Goal: Task Accomplishment & Management: Use online tool/utility

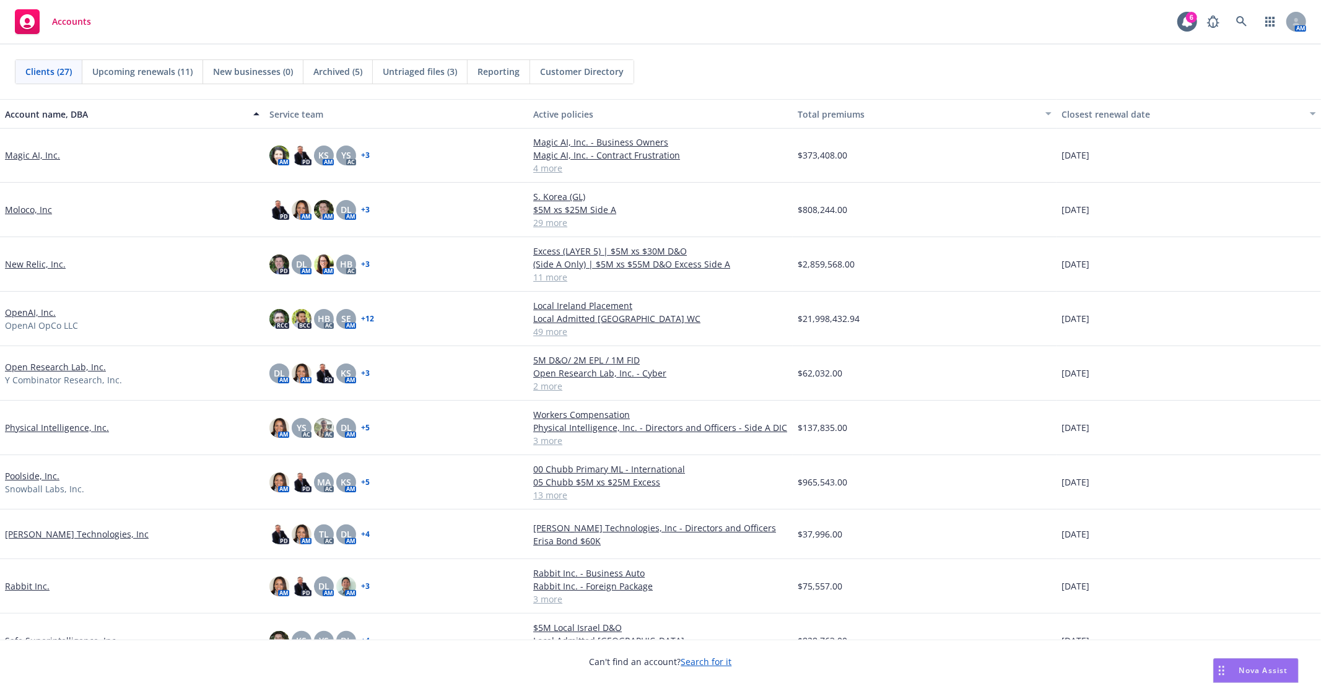
scroll to position [570, 0]
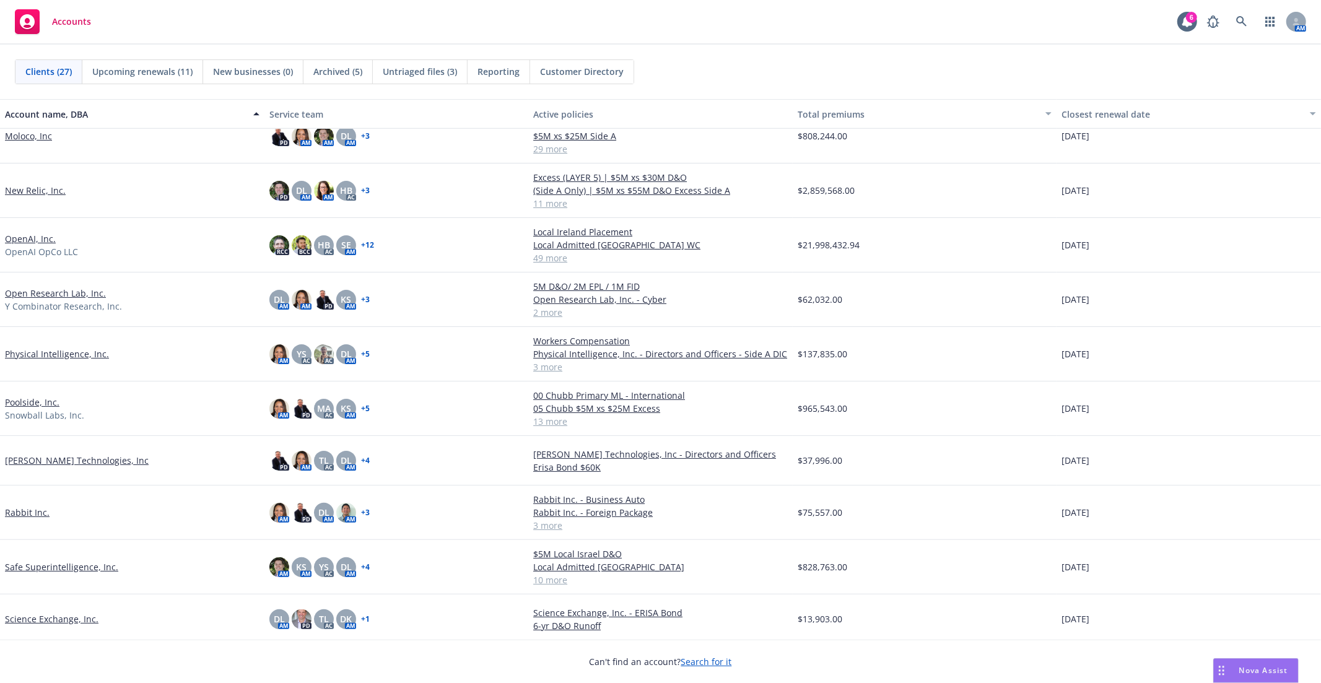
click at [17, 400] on link "Poolside, Inc." at bounding box center [32, 402] width 54 height 13
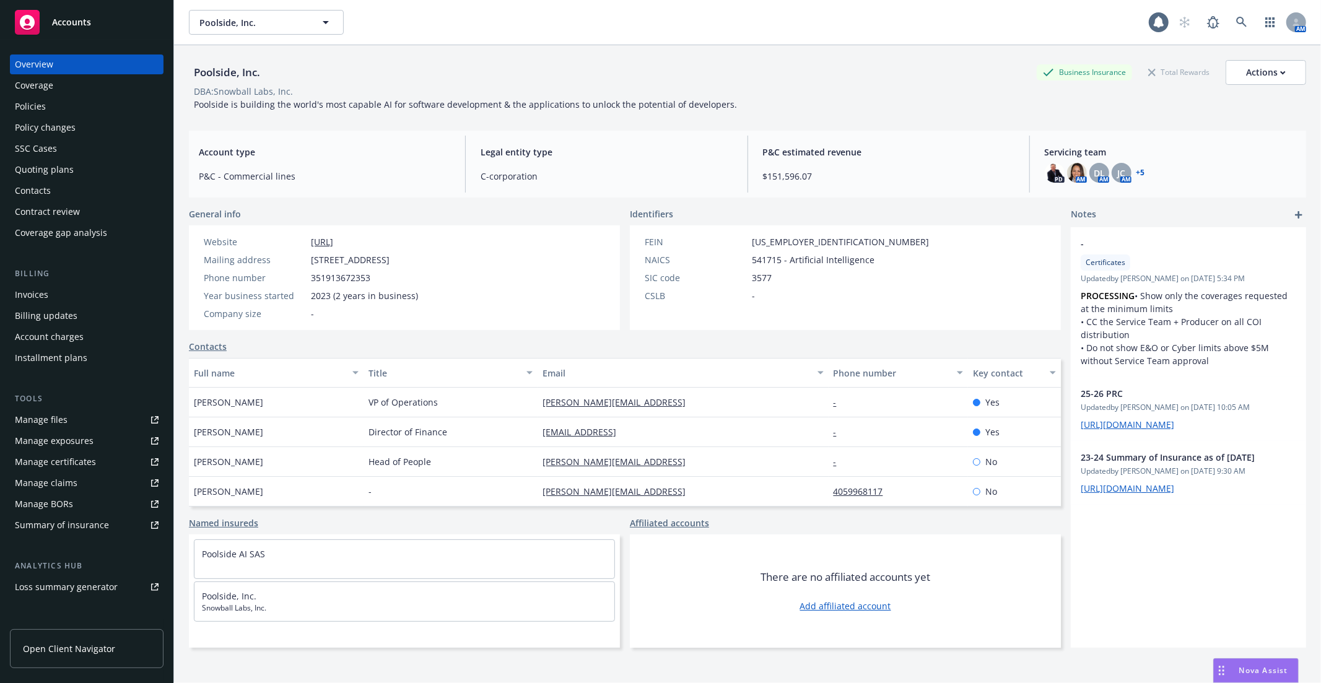
click at [27, 101] on div "Policies" at bounding box center [30, 107] width 31 height 20
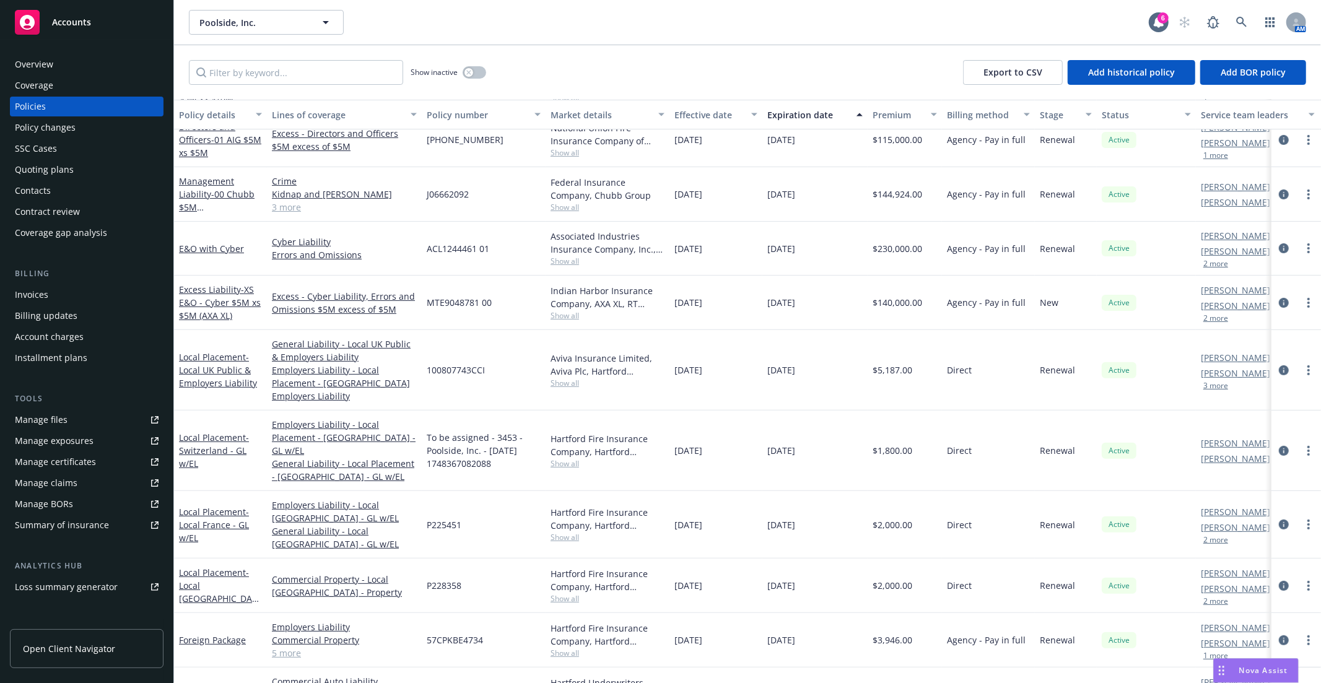
scroll to position [293, 0]
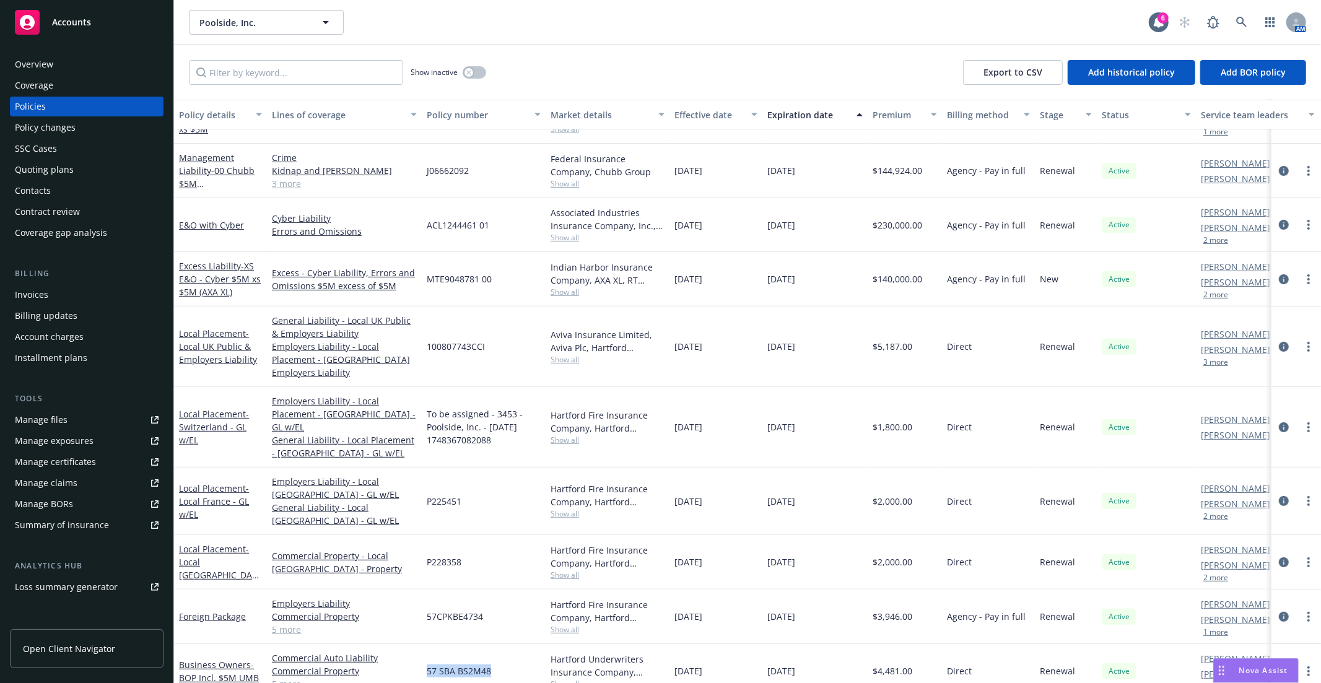
drag, startPoint x: 428, startPoint y: 645, endPoint x: 490, endPoint y: 651, distance: 61.5
click at [490, 664] on span "57 SBA BS2M48" at bounding box center [459, 670] width 64 height 13
copy span "57 SBA BS2M48"
click at [87, 421] on link "Manage files" at bounding box center [87, 420] width 154 height 20
drag, startPoint x: 487, startPoint y: 592, endPoint x: 422, endPoint y: 592, distance: 64.4
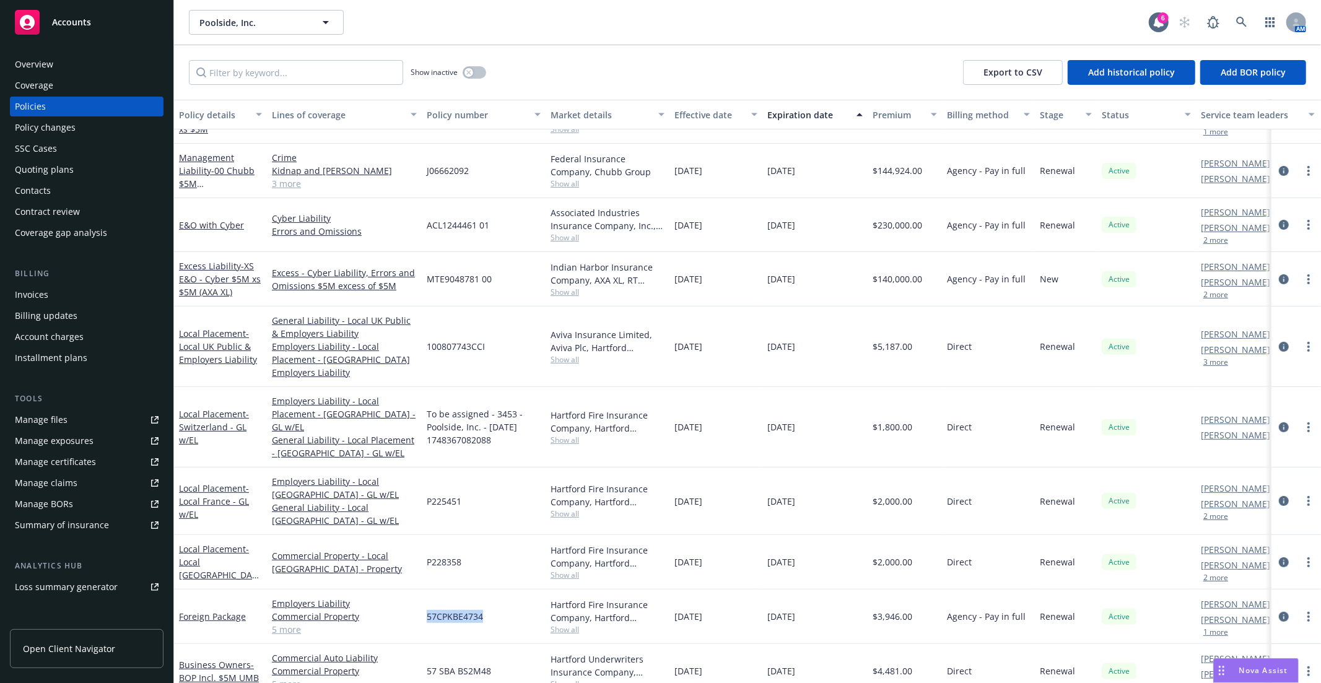
click at [422, 592] on div "57CPKBE4734" at bounding box center [484, 616] width 124 height 54
copy span "57CPKBE4734"
drag, startPoint x: 485, startPoint y: 589, endPoint x: 423, endPoint y: 593, distance: 62.0
click at [423, 593] on div "57CPKBE4734" at bounding box center [484, 616] width 124 height 54
copy span "57CPKBE4734"
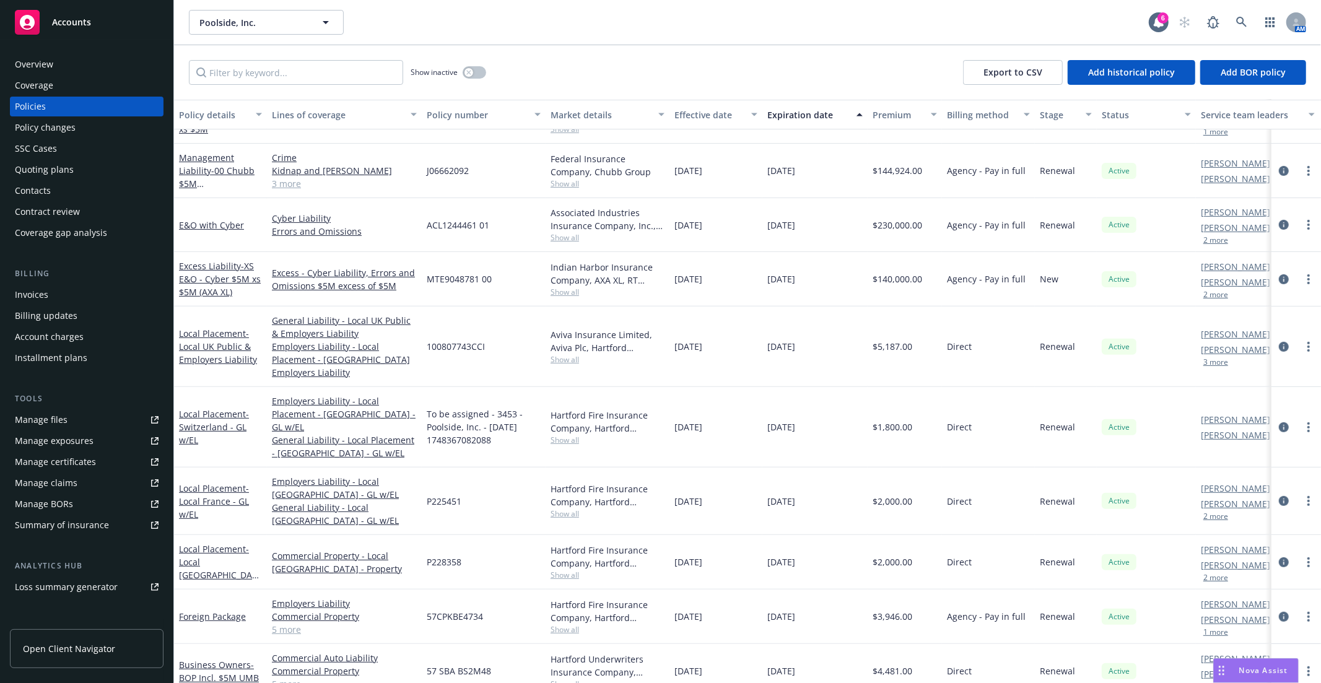
click at [66, 178] on div "Quoting plans" at bounding box center [44, 170] width 59 height 20
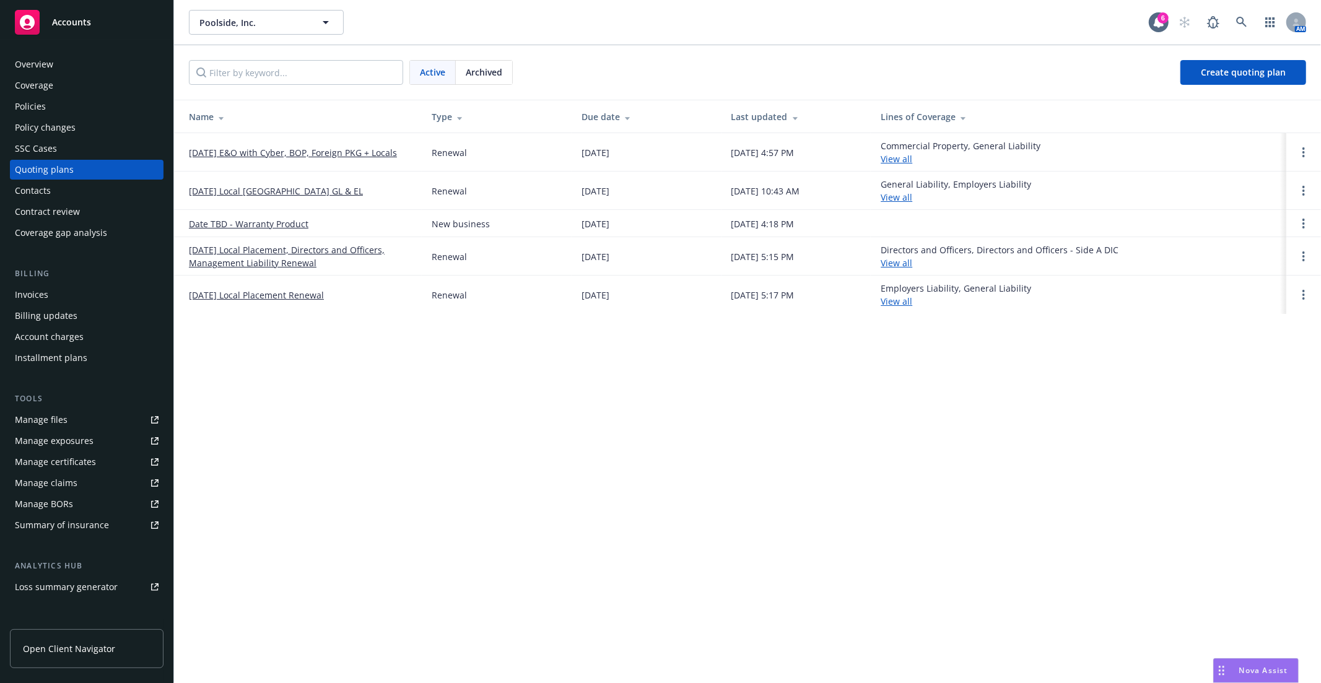
click at [266, 489] on div "Poolside, Inc. Poolside, Inc. 6 AM Active Archived Create quoting plan Name Typ…" at bounding box center [747, 341] width 1147 height 683
click at [208, 356] on div "Poolside, Inc. Poolside, Inc. 6 AM Active Archived Create quoting plan Name Typ…" at bounding box center [747, 341] width 1147 height 683
click at [332, 381] on div "Poolside, Inc. Poolside, Inc. 6 AM Active Archived Create quoting plan Name Typ…" at bounding box center [747, 341] width 1147 height 683
click at [322, 150] on link "[DATE] E&O with Cyber, BOP, Foreign PKG + Locals" at bounding box center [293, 152] width 208 height 13
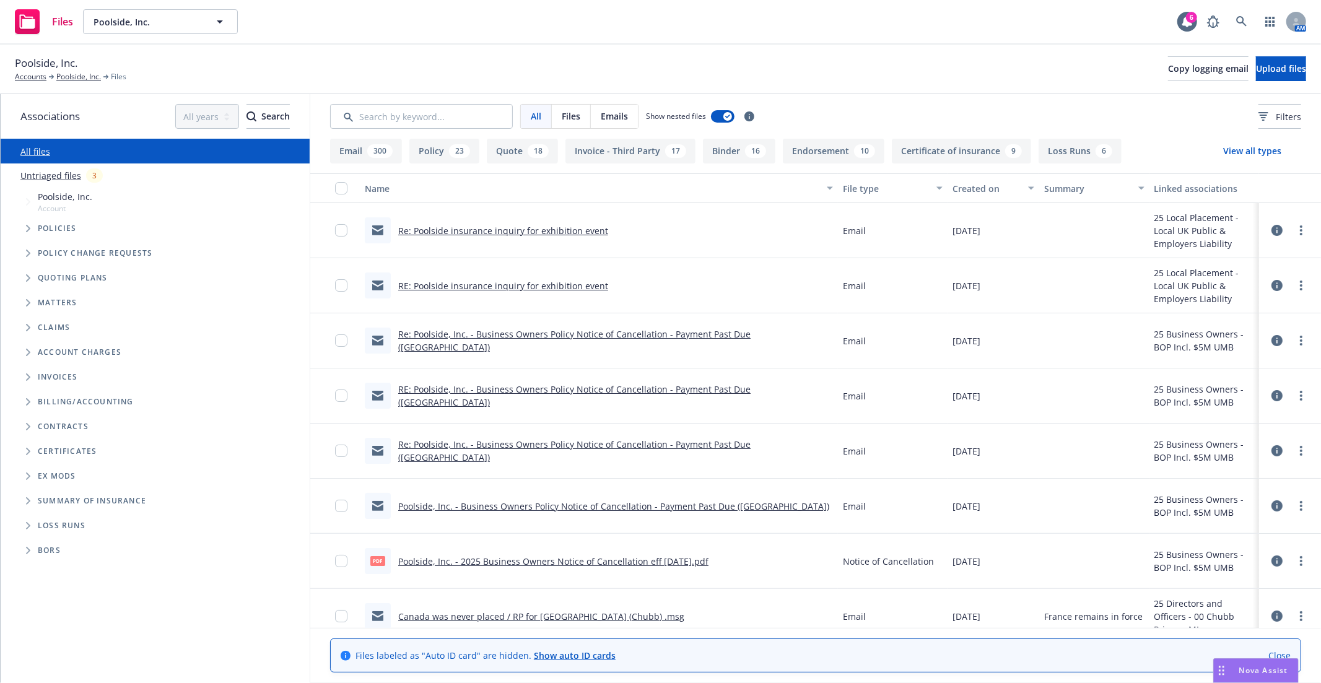
click at [28, 230] on icon "Tree Example" at bounding box center [28, 228] width 5 height 7
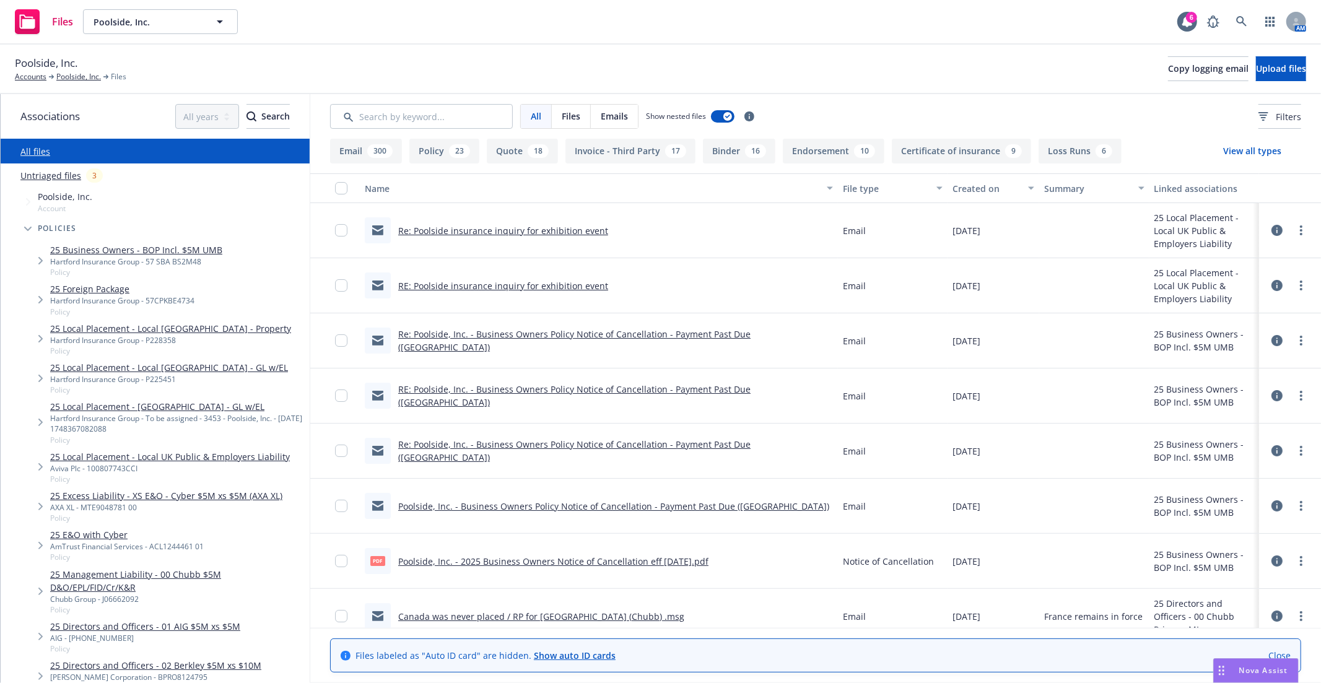
click at [104, 288] on link "25 Foreign Package" at bounding box center [122, 288] width 144 height 13
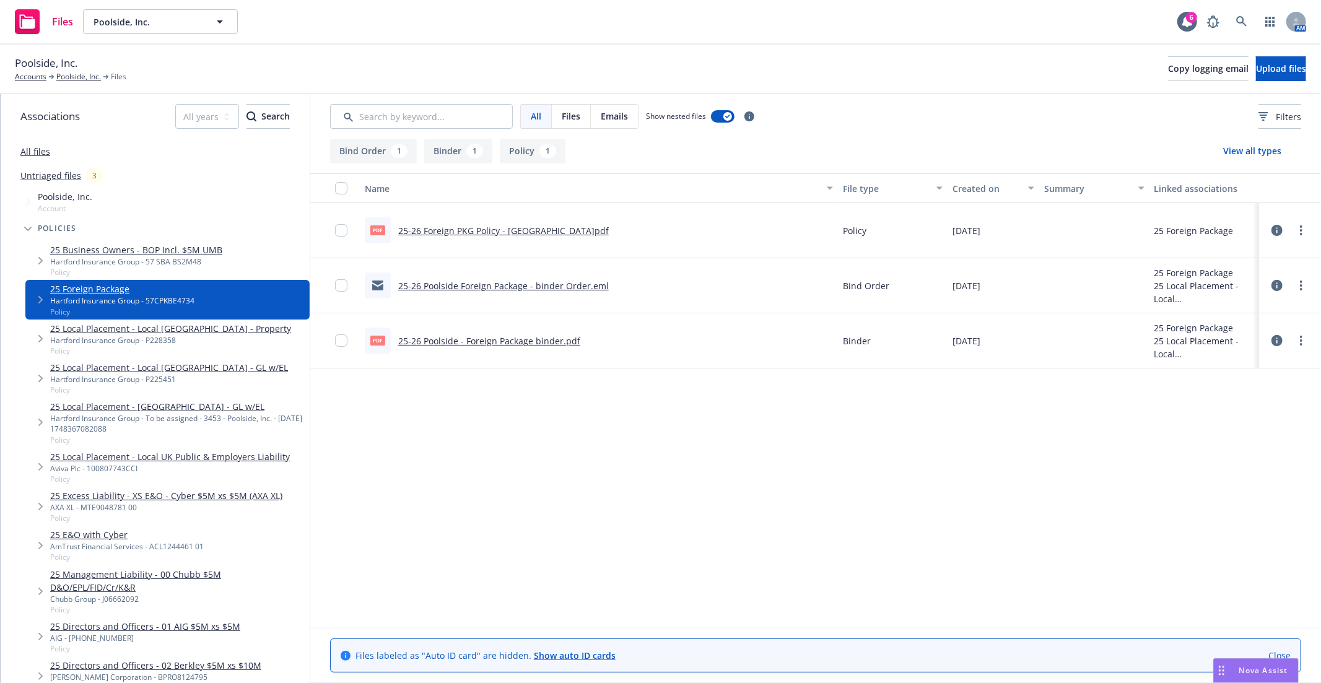
click at [454, 228] on link "25-26 Foreign PKG Policy - Hartford.pdf" at bounding box center [503, 231] width 210 height 12
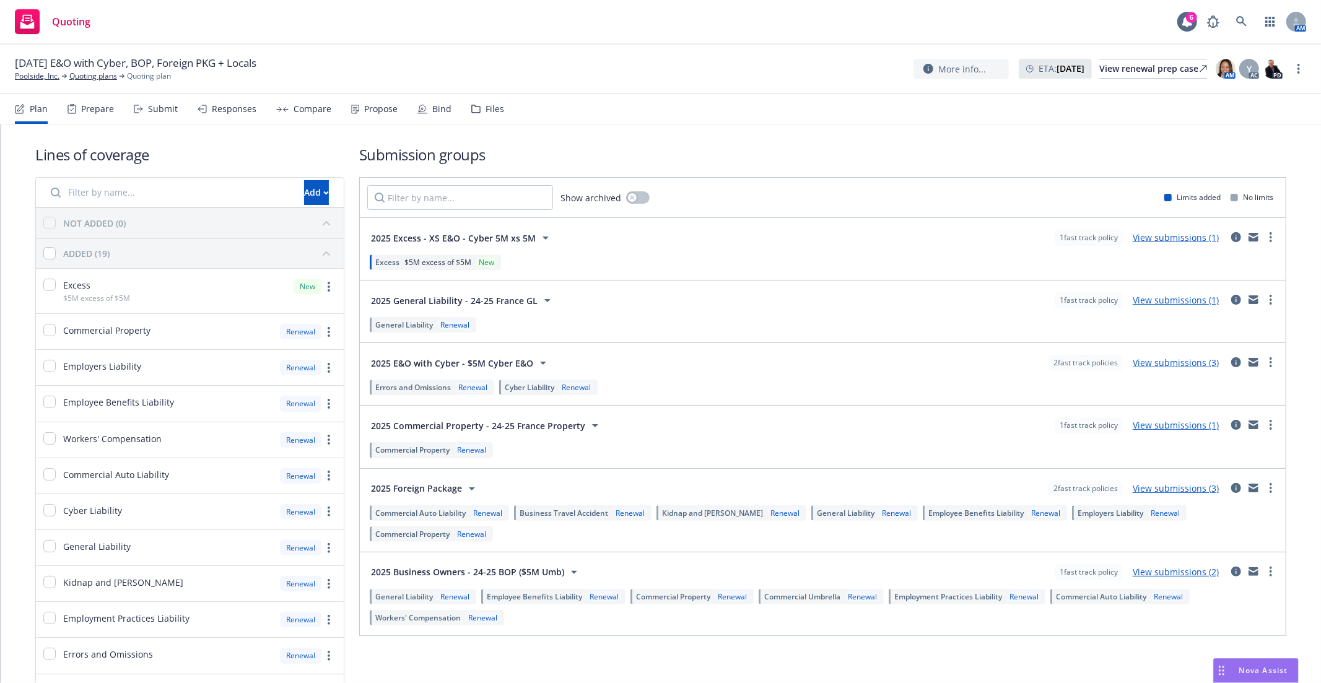
click at [1165, 487] on link "View submissions (3)" at bounding box center [1175, 488] width 86 height 12
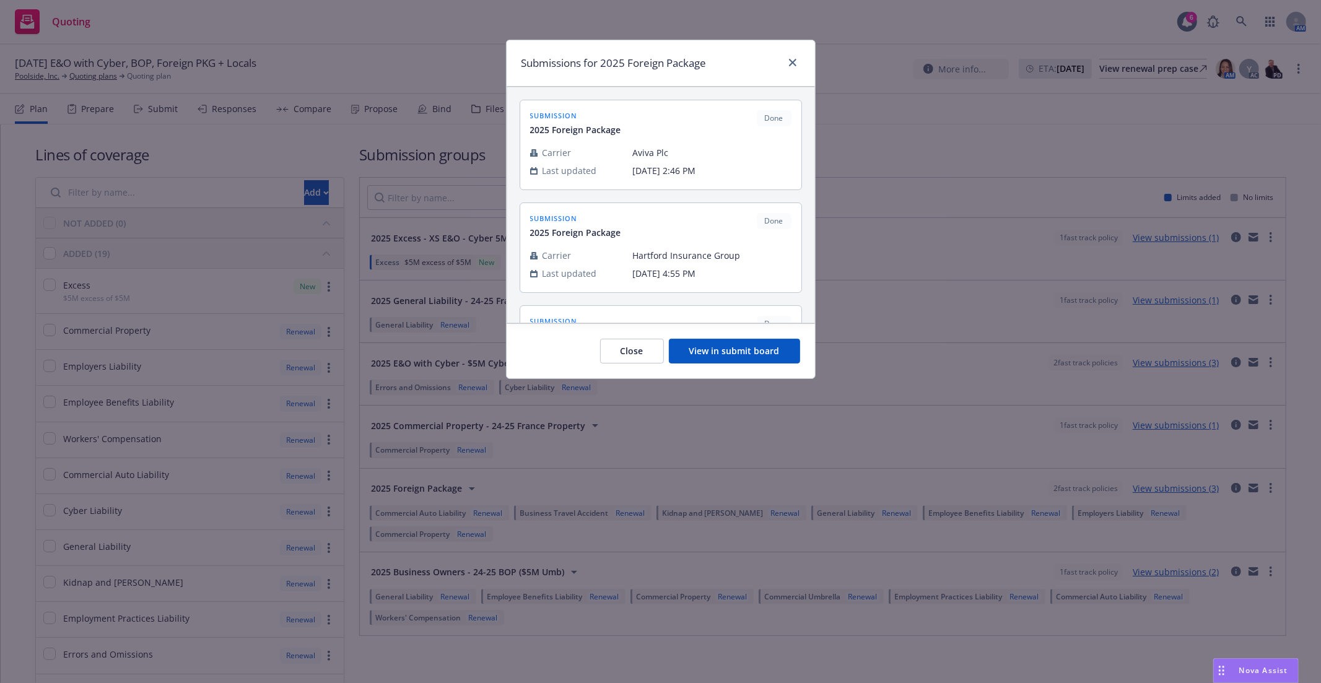
click at [760, 360] on button "View in submit board" at bounding box center [734, 351] width 131 height 25
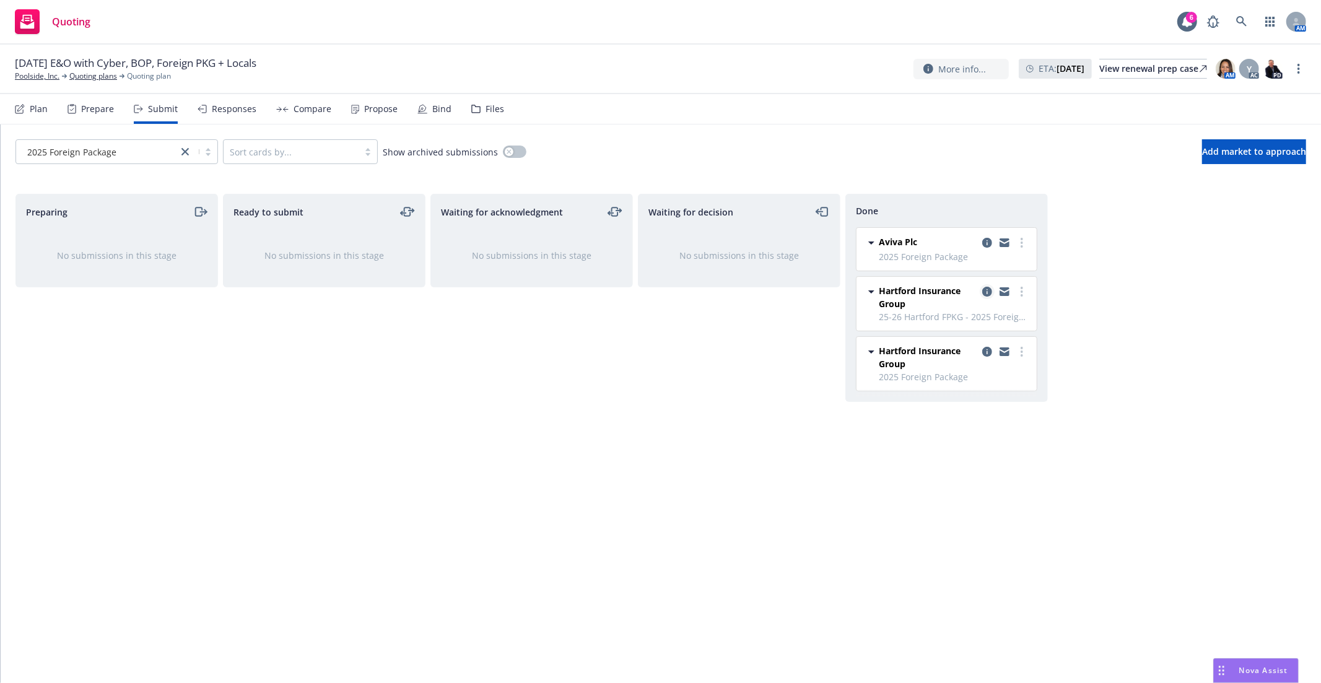
click at [989, 294] on icon "copy logging email" at bounding box center [987, 292] width 10 height 10
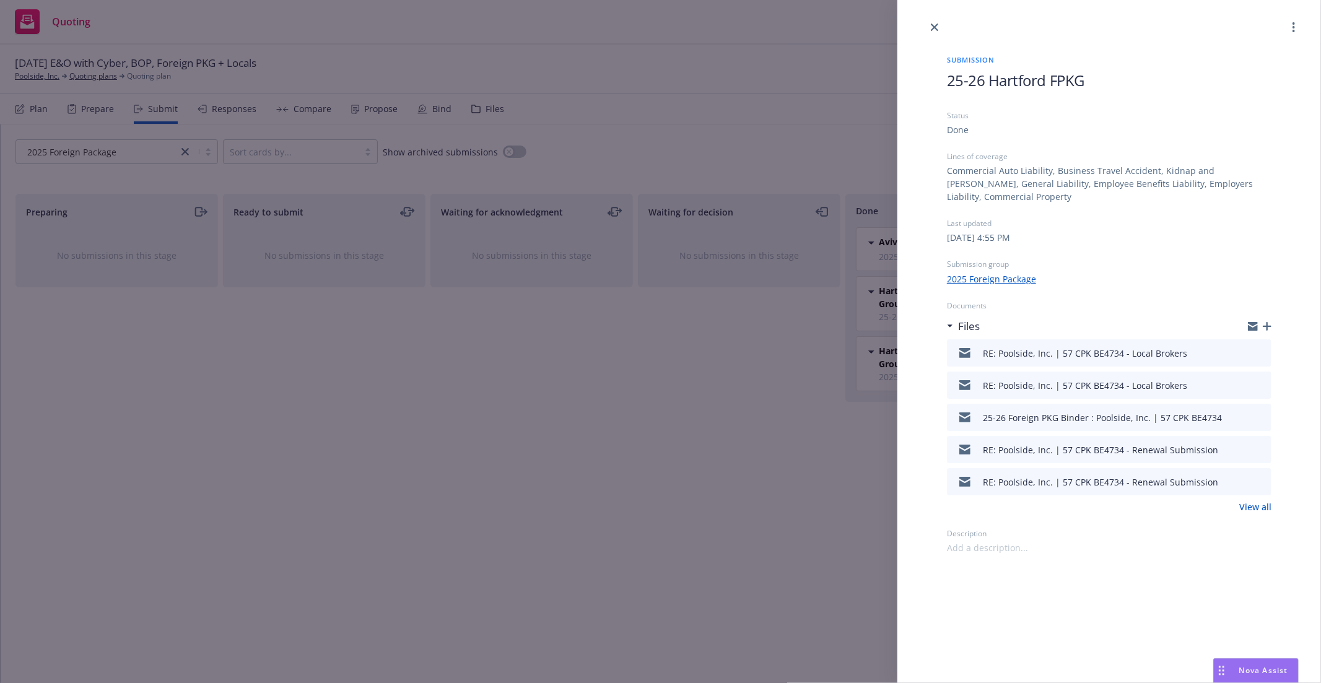
click at [1257, 480] on icon "preview file" at bounding box center [1259, 481] width 11 height 9
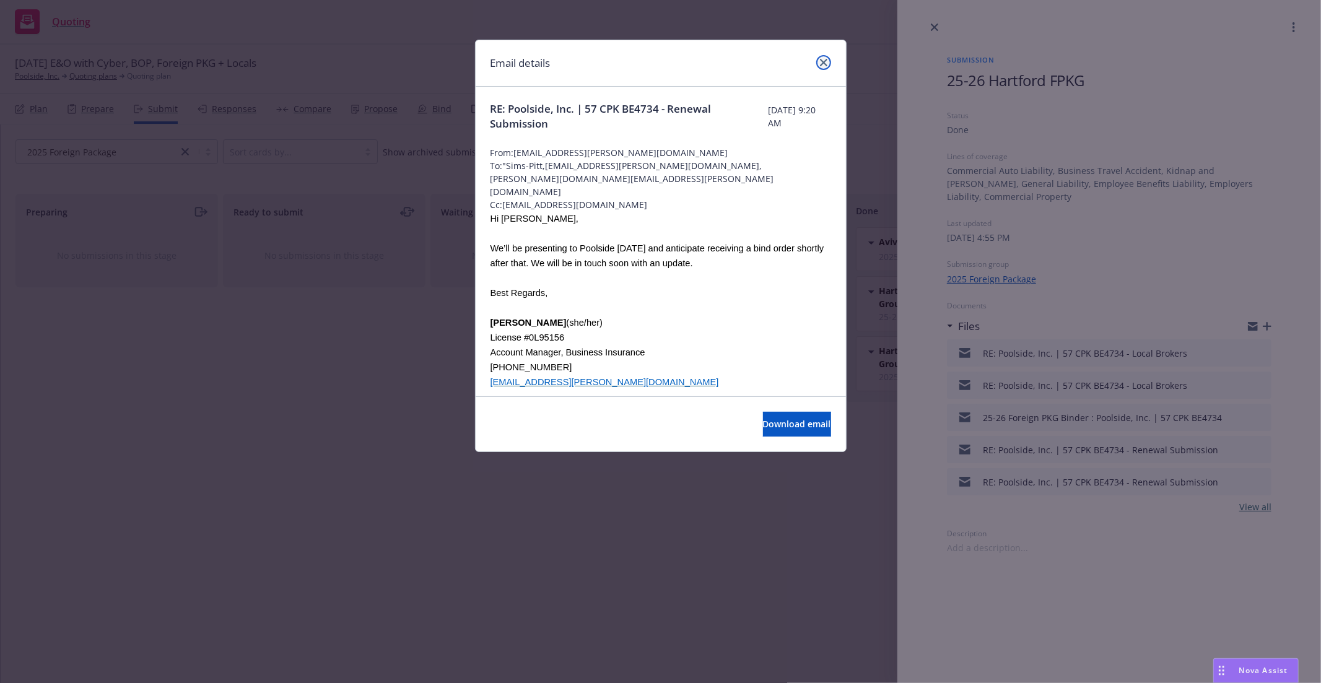
click at [816, 63] on link "close" at bounding box center [823, 62] width 15 height 15
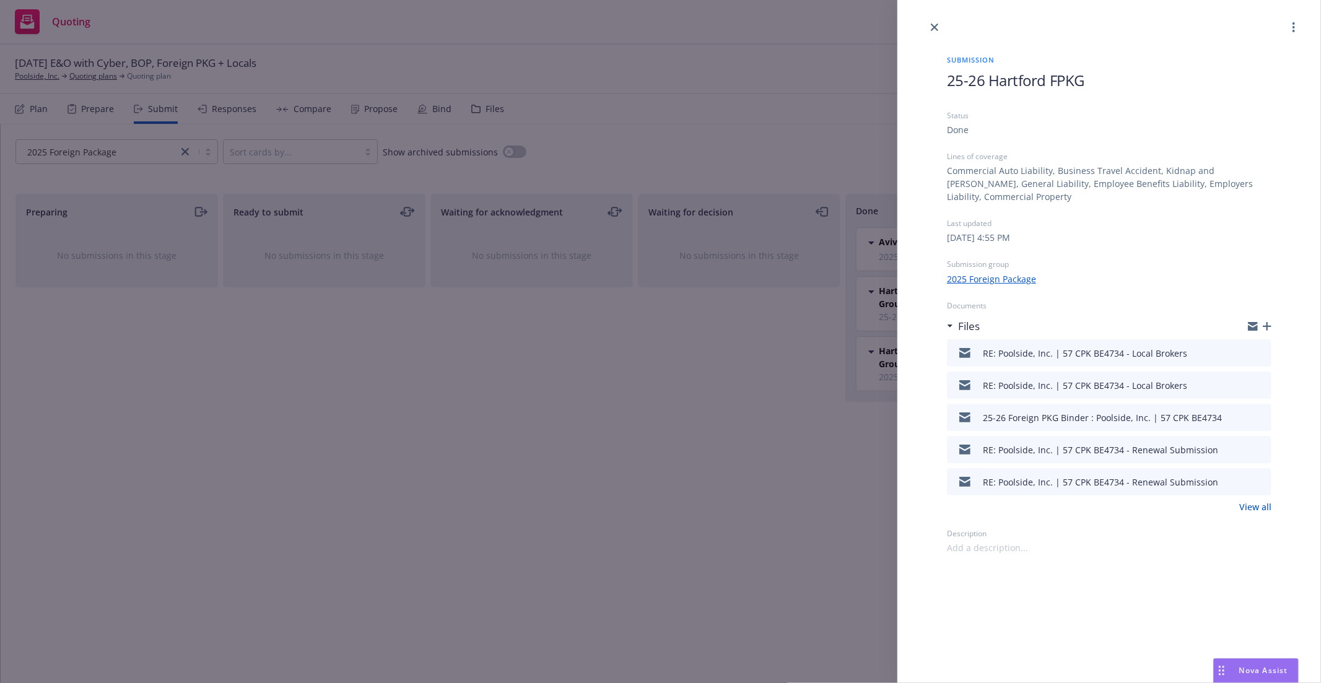
click at [1264, 448] on icon "preview file" at bounding box center [1259, 449] width 11 height 9
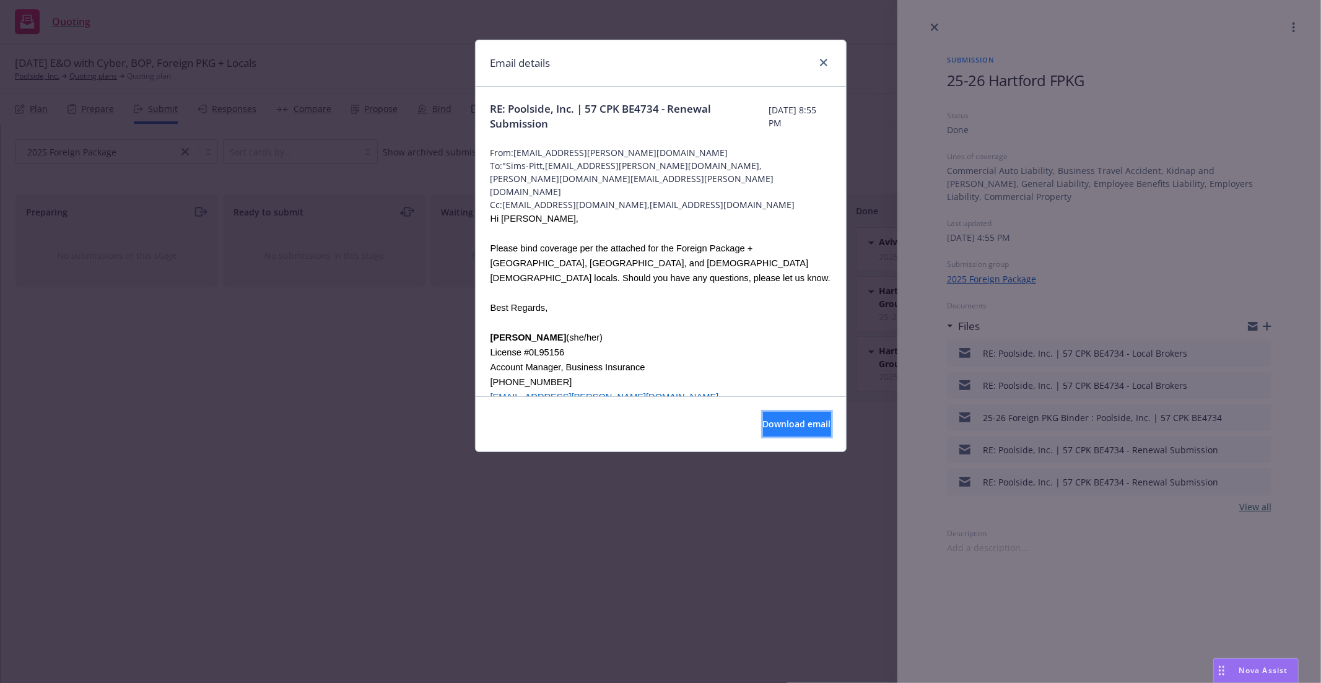
click at [763, 417] on button "Download email" at bounding box center [797, 424] width 68 height 25
click at [820, 62] on icon "close" at bounding box center [823, 62] width 7 height 7
